Goal: Task Accomplishment & Management: Manage account settings

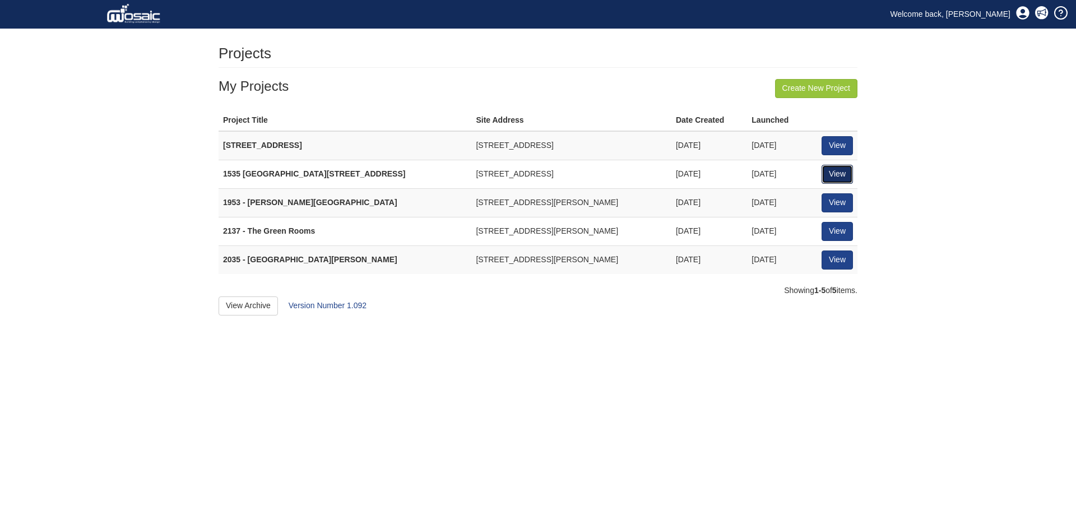
click at [831, 170] on link "View" at bounding box center [836, 174] width 31 height 19
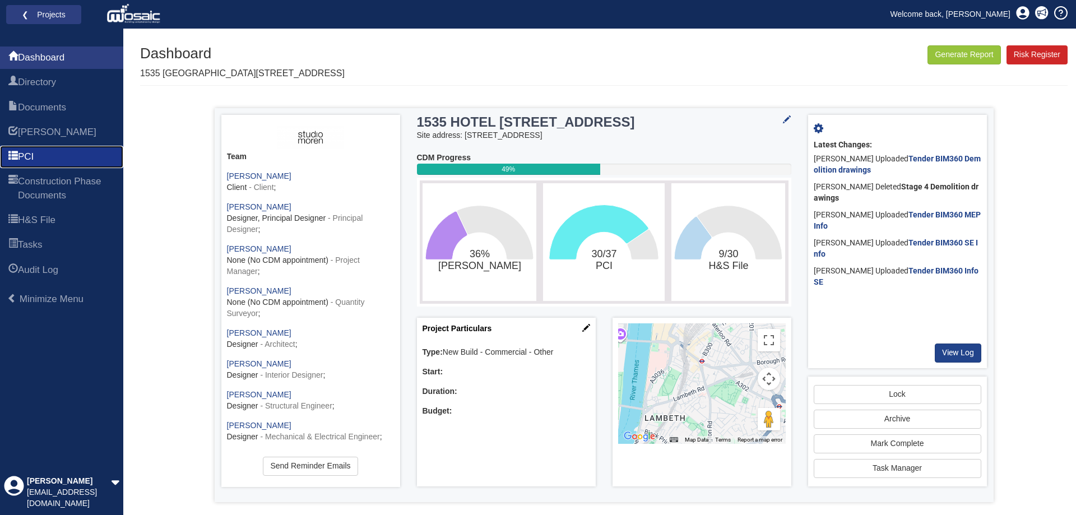
click at [45, 151] on link "PCI" at bounding box center [61, 157] width 123 height 22
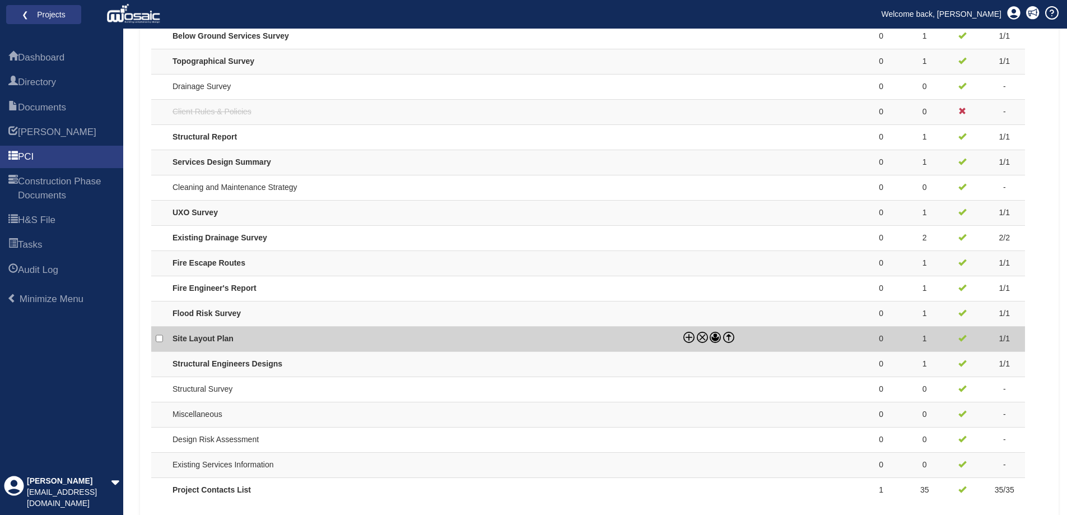
scroll to position [924, 0]
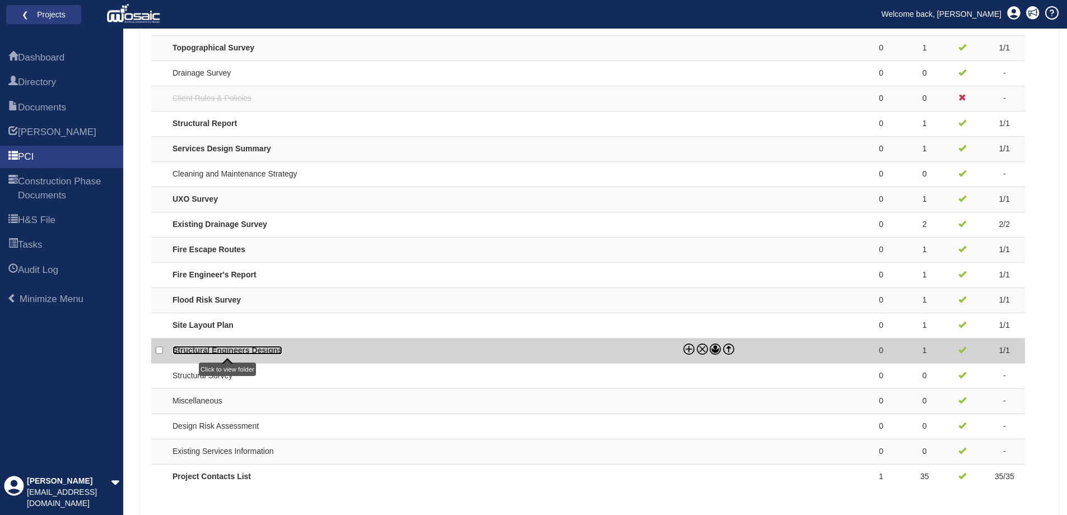
click at [256, 351] on link "Structural Engineers Designs" at bounding box center [228, 350] width 110 height 9
checkbox input "true"
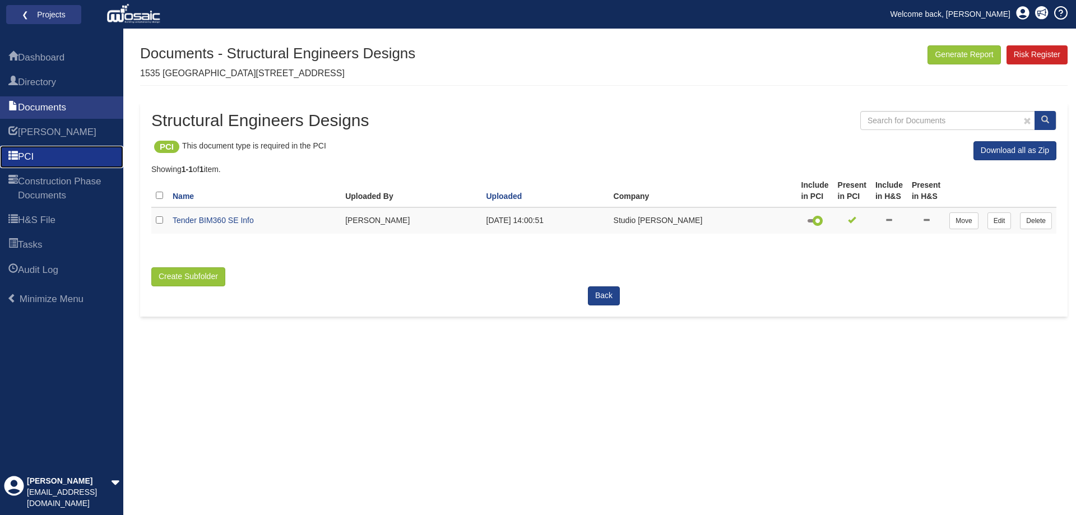
click at [47, 156] on link "PCI" at bounding box center [61, 157] width 123 height 22
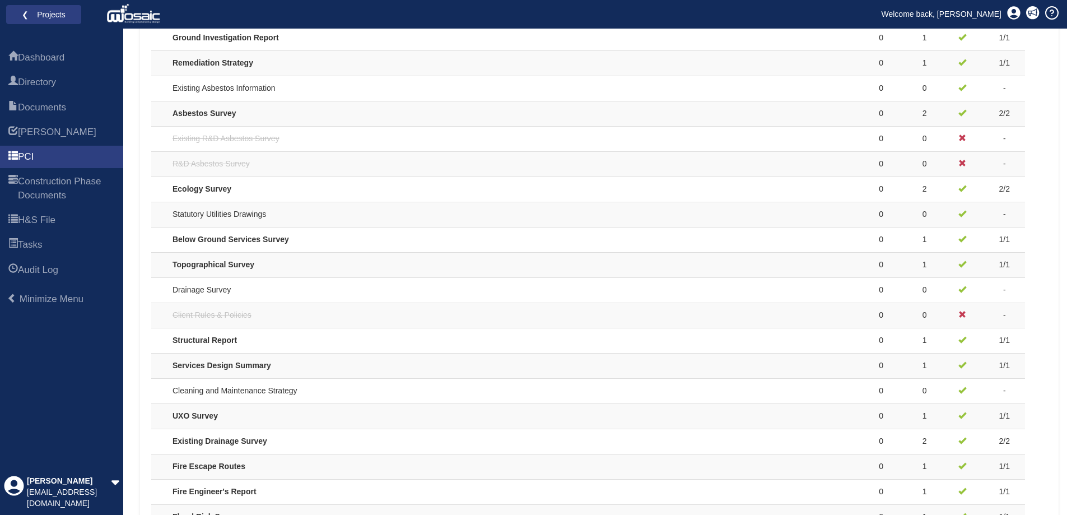
scroll to position [728, 0]
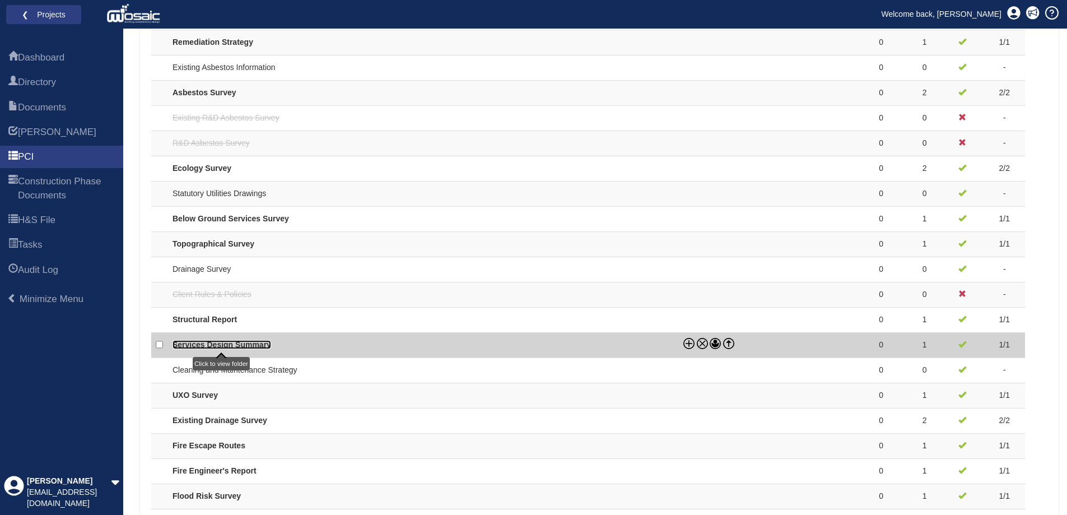
click at [259, 346] on link "Services Design Summary" at bounding box center [222, 344] width 99 height 9
checkbox input "true"
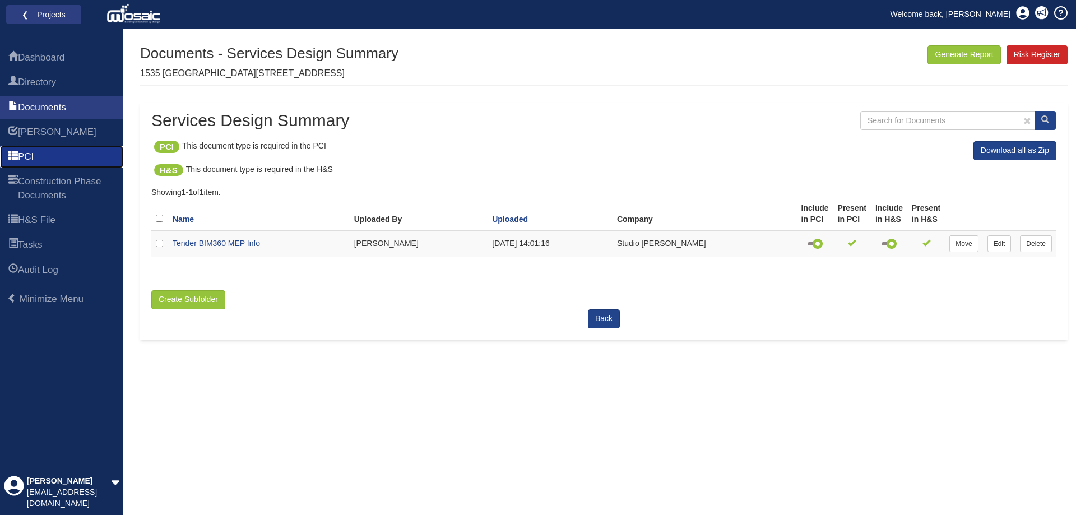
click at [41, 155] on link "PCI" at bounding box center [61, 157] width 123 height 22
